Goal: Task Accomplishment & Management: Manage account settings

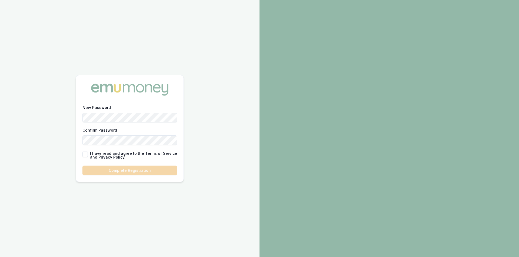
click at [86, 156] on button "button" at bounding box center [84, 154] width 5 height 5
checkbox input "true"
click at [130, 168] on button "Complete Registration" at bounding box center [129, 171] width 95 height 10
click at [130, 168] on form "New Password Confirm Password I have read and agree to the Terms of Service and…" at bounding box center [129, 139] width 95 height 71
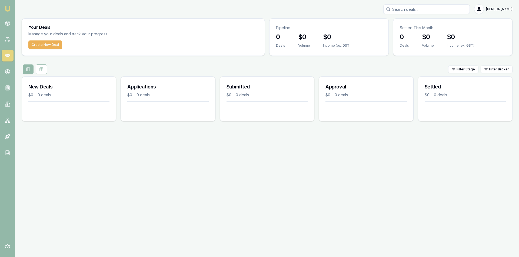
click at [287, 195] on div "Emu Broker Peter Sarris Toggle Menu Your Deals Manage your deals and track your…" at bounding box center [259, 128] width 519 height 257
click at [494, 8] on html "Emu Broker Peter Sarris Toggle Menu Your Deals Manage your deals and track your…" at bounding box center [259, 128] width 519 height 257
click at [489, 31] on div "Settings" at bounding box center [495, 32] width 32 height 9
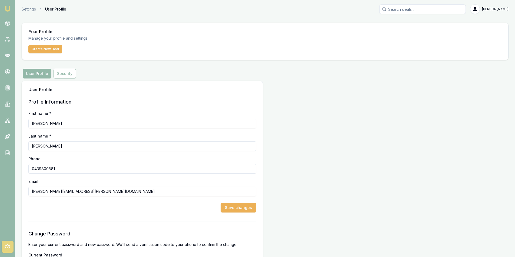
click at [65, 172] on input "0439800881" at bounding box center [142, 169] width 228 height 10
type input "0473 532 463"
click at [252, 210] on button "Save changes" at bounding box center [238, 208] width 36 height 10
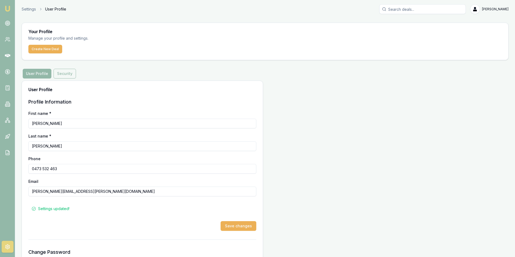
click at [59, 70] on button "Security" at bounding box center [64, 74] width 22 height 10
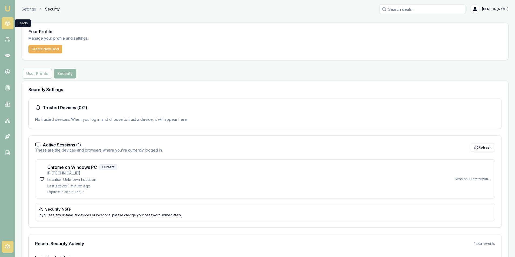
click at [8, 21] on icon at bounding box center [7, 23] width 5 height 5
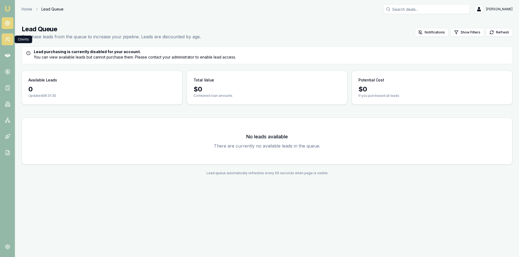
click at [9, 39] on icon at bounding box center [8, 39] width 1 height 2
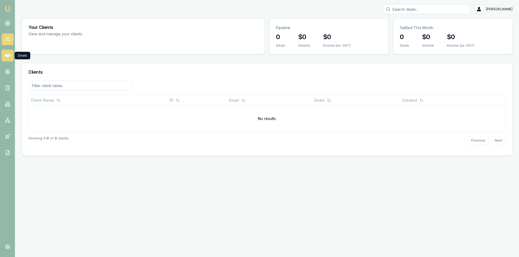
click at [5, 54] on icon at bounding box center [7, 55] width 5 height 5
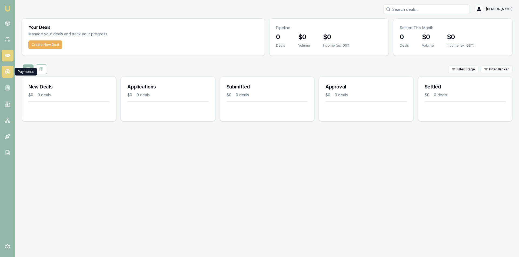
click at [2, 73] on link at bounding box center [8, 72] width 12 height 12
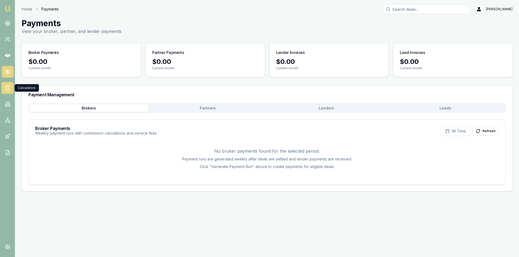
click at [3, 89] on link at bounding box center [8, 88] width 12 height 12
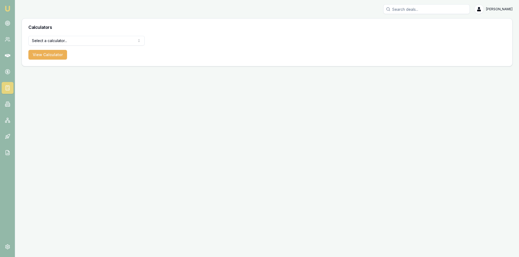
click at [104, 40] on html "Emu Broker Peter Sarris Toggle Menu Calculators Select a calculator... Finance …" at bounding box center [259, 128] width 519 height 257
click at [66, 42] on html "Emu Broker Peter Sarris Toggle Menu Calculators Select a calculator... Finance …" at bounding box center [259, 128] width 519 height 257
select select "lender-match"
click at [57, 59] on button "View Calculator" at bounding box center [47, 55] width 39 height 10
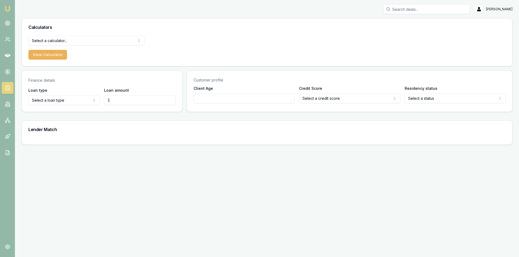
click at [76, 107] on div "Loan type Select a loan type Consumer Loan Consumer Asset Commercial Loan Comme…" at bounding box center [102, 99] width 160 height 25
click at [76, 102] on html "Emu Broker Peter Sarris Toggle Menu Calculators Select a calculator... Finance …" at bounding box center [259, 128] width 519 height 257
select select "CONSUMER_LOAN"
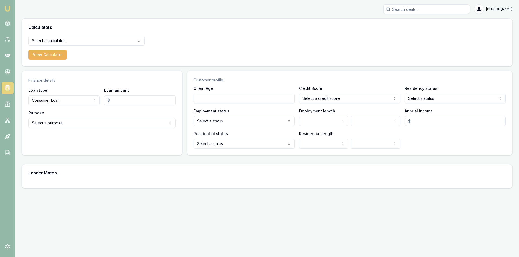
click at [122, 102] on input "Loan amount" at bounding box center [139, 101] width 71 height 10
type input "$30,000.00"
click at [118, 120] on html "Emu Broker Peter Sarris Toggle Menu Calculators Select a calculator... Finance …" at bounding box center [259, 128] width 519 height 257
click at [61, 103] on html "Emu Broker Peter Sarris Toggle Menu Calculators Select a calculator... Finance …" at bounding box center [259, 128] width 519 height 257
click at [60, 103] on html "Emu Broker Peter Sarris Toggle Menu Calculators Select a calculator... Finance …" at bounding box center [259, 128] width 519 height 257
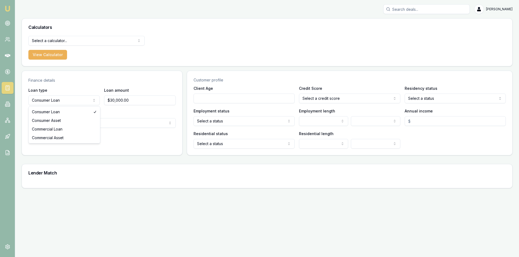
select select "CONSUMER_ASSET"
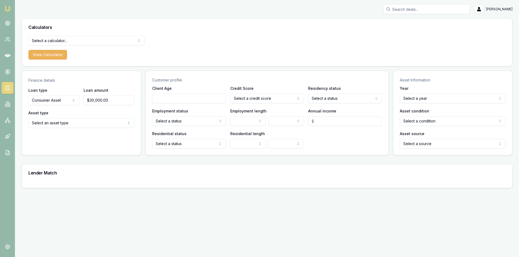
click at [80, 124] on html "Emu Broker Peter Sarris Toggle Menu Calculators Select a calculator... Finance …" at bounding box center [259, 128] width 519 height 257
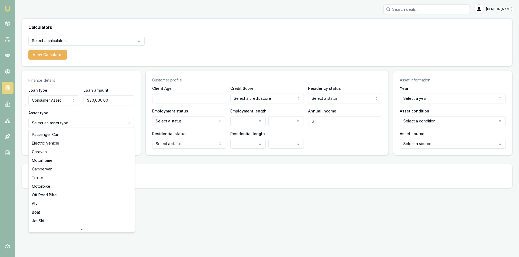
select select "PASSENGER_CAR"
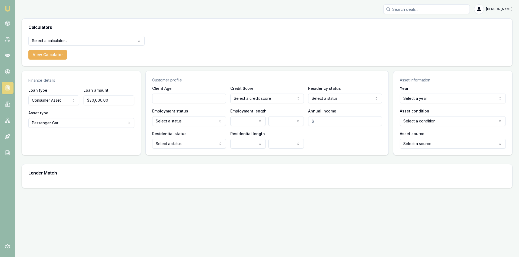
click at [200, 99] on input "Client Age" at bounding box center [189, 99] width 74 height 10
type input "30"
click at [259, 98] on html "Emu Broker Peter Sarris Toggle Menu Calculators Select a calculator... Finance …" at bounding box center [259, 128] width 519 height 257
select select "VERY_GOOD"
click at [336, 96] on html "Emu Broker Peter Sarris Toggle Menu Calculators Select a calculator... Finance …" at bounding box center [259, 128] width 519 height 257
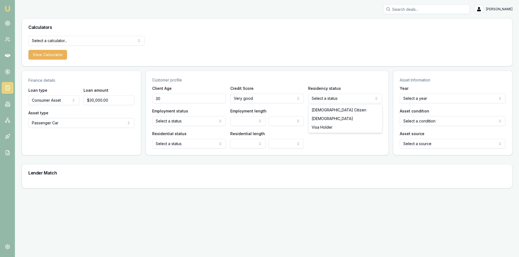
select select "AUSTRALIAN_CITIZEN"
click at [168, 124] on html "Emu Broker Peter Sarris Toggle Menu Calculators Select a calculator... Finance …" at bounding box center [259, 128] width 519 height 257
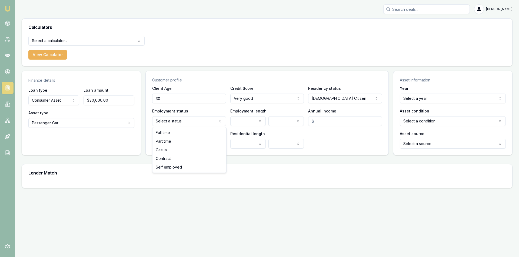
select select "FULL_TIME"
click at [55, 37] on html "Emu Broker Peter Sarris Toggle Menu Calculators Select a calculator... Finance …" at bounding box center [259, 128] width 519 height 257
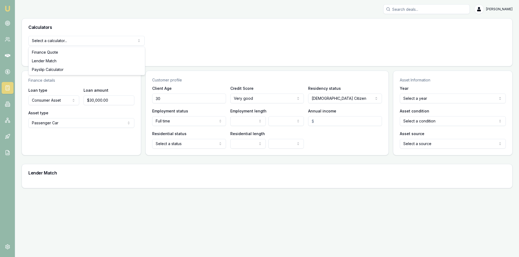
select select "payslip-calculator"
click at [63, 55] on button "View Calculator" at bounding box center [47, 55] width 39 height 10
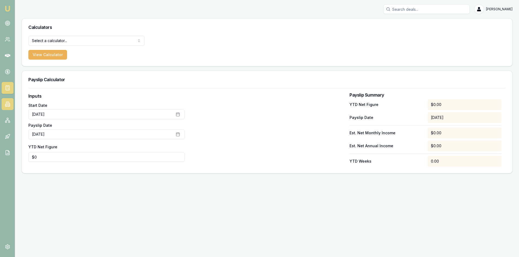
click at [8, 98] on link at bounding box center [8, 104] width 12 height 12
click at [8, 99] on link at bounding box center [8, 104] width 12 height 12
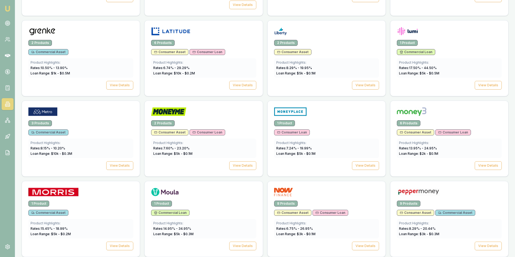
scroll to position [513, 0]
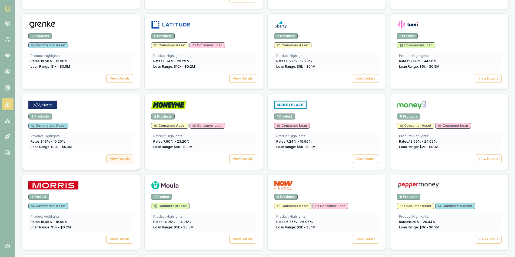
click at [112, 155] on button "View Details" at bounding box center [119, 159] width 27 height 9
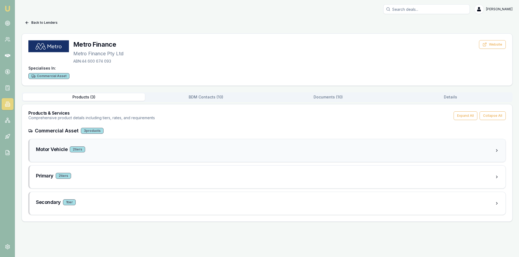
click at [113, 156] on div "Motor Vehicle 2 tier s" at bounding box center [267, 150] width 476 height 23
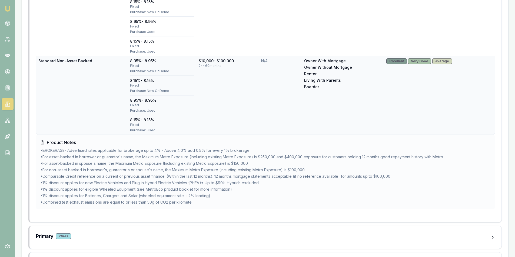
scroll to position [280, 0]
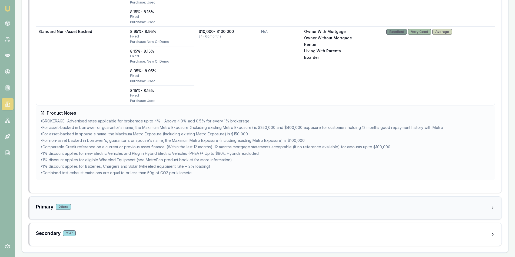
click at [94, 210] on div "Primary 2 tier s" at bounding box center [263, 207] width 454 height 8
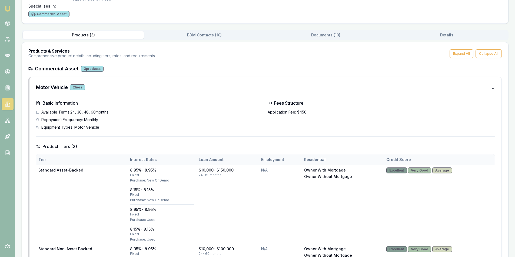
scroll to position [0, 0]
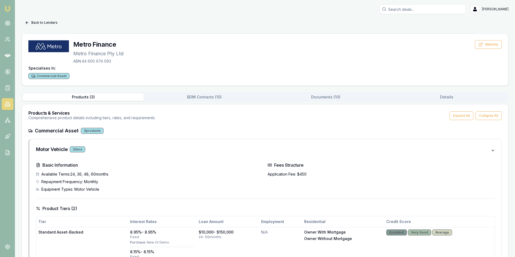
click at [29, 25] on button "Back to Lenders" at bounding box center [41, 22] width 39 height 9
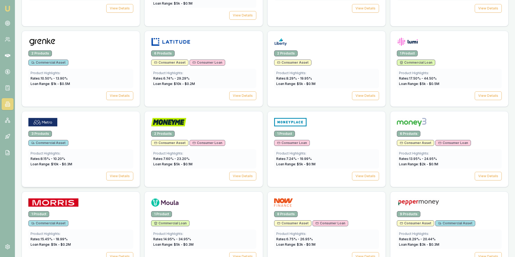
scroll to position [455, 0]
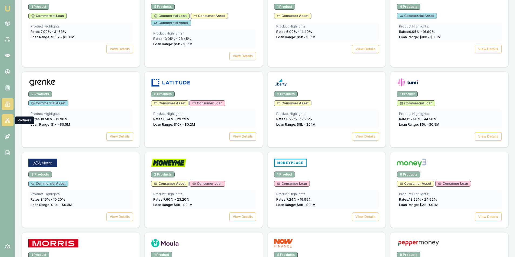
click at [9, 121] on icon at bounding box center [7, 120] width 3 height 1
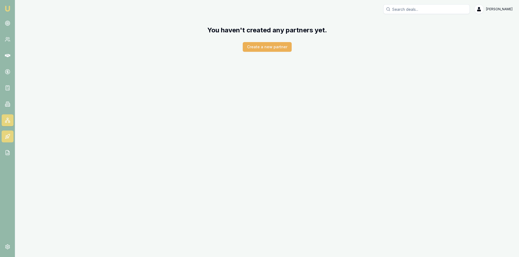
click at [8, 133] on link at bounding box center [8, 137] width 12 height 12
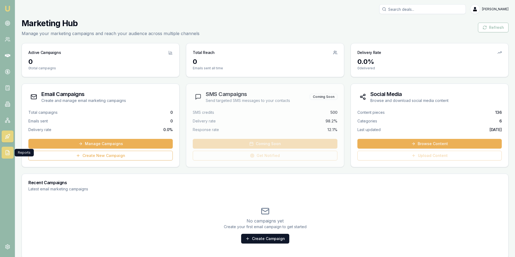
click at [8, 154] on icon at bounding box center [8, 153] width 0 height 1
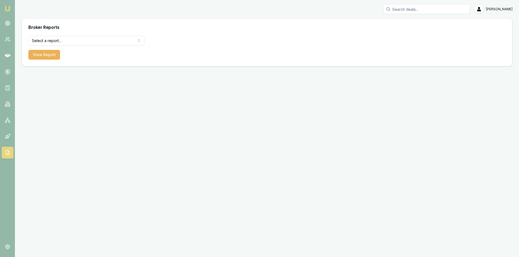
click at [104, 41] on html "Emu Broker Peter Sarris Toggle Menu Broker Reports Select a report... All Deals…" at bounding box center [259, 128] width 519 height 257
click at [212, 47] on html "Emu Broker Peter Sarris Toggle Menu Broker Reports Select a report... All Deals…" at bounding box center [259, 128] width 519 height 257
click at [6, 7] on img at bounding box center [7, 8] width 6 height 6
